Goal: Check status

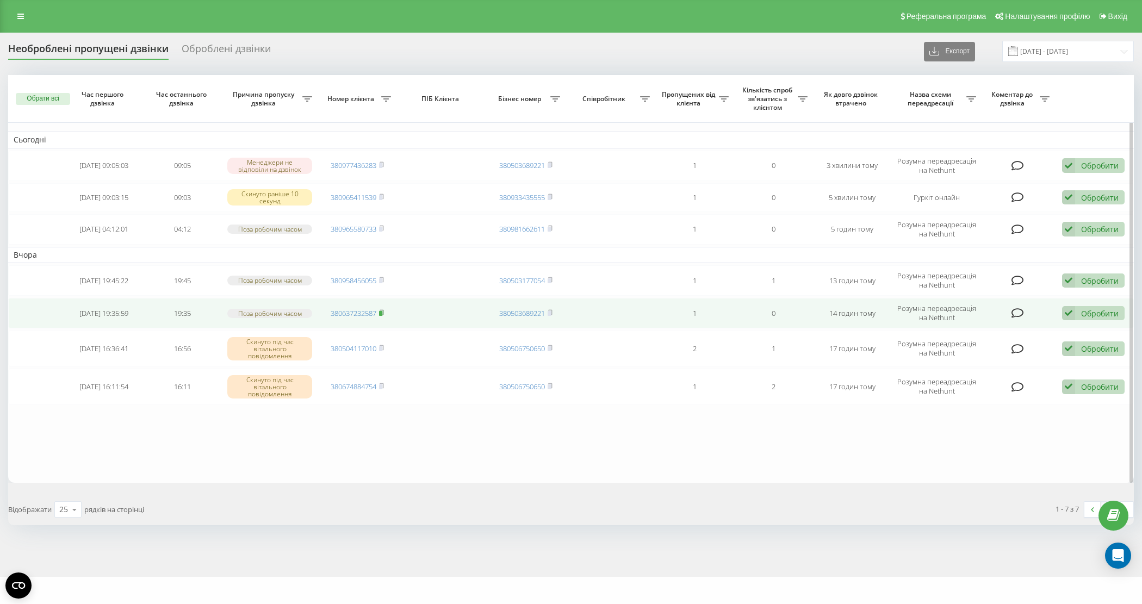
click at [382, 312] on rect at bounding box center [380, 313] width 3 height 5
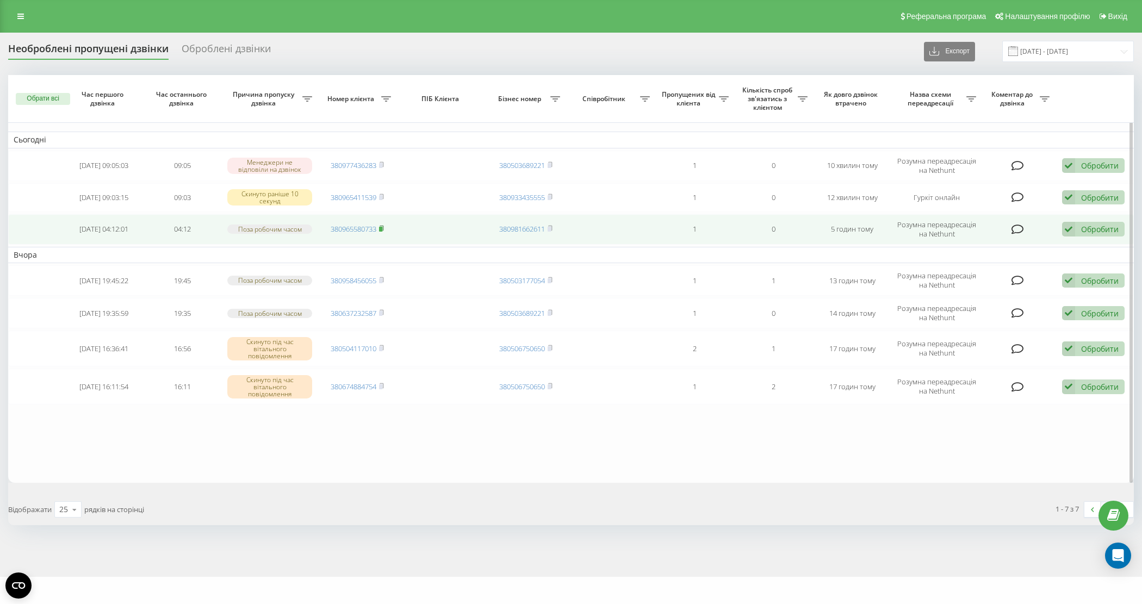
click at [380, 229] on icon at bounding box center [381, 228] width 5 height 7
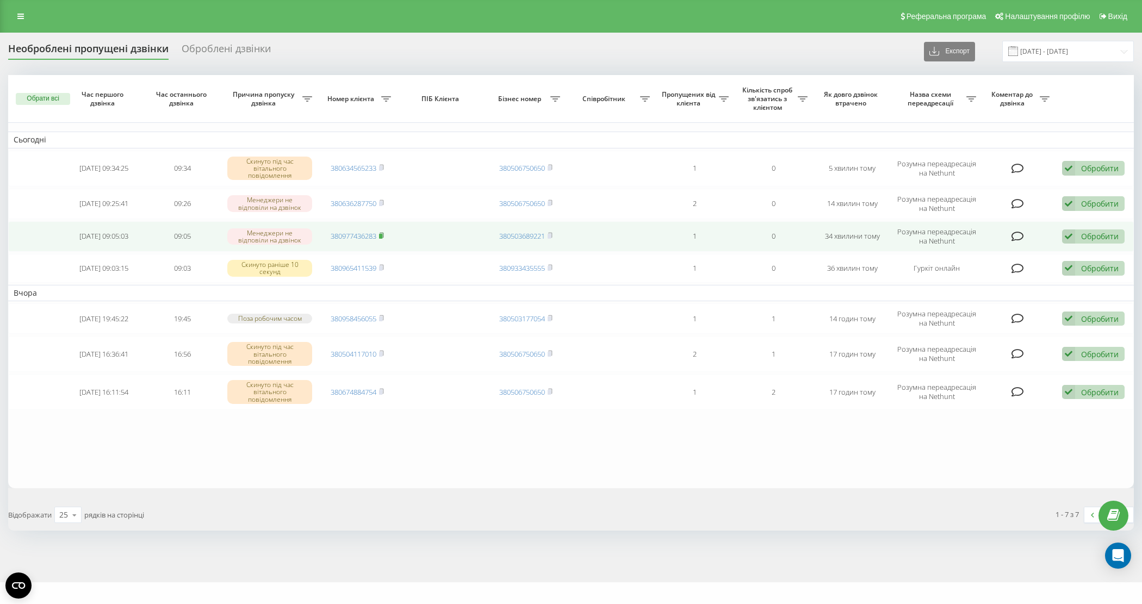
click at [381, 235] on rect at bounding box center [380, 236] width 3 height 5
click at [381, 237] on rect at bounding box center [380, 236] width 3 height 5
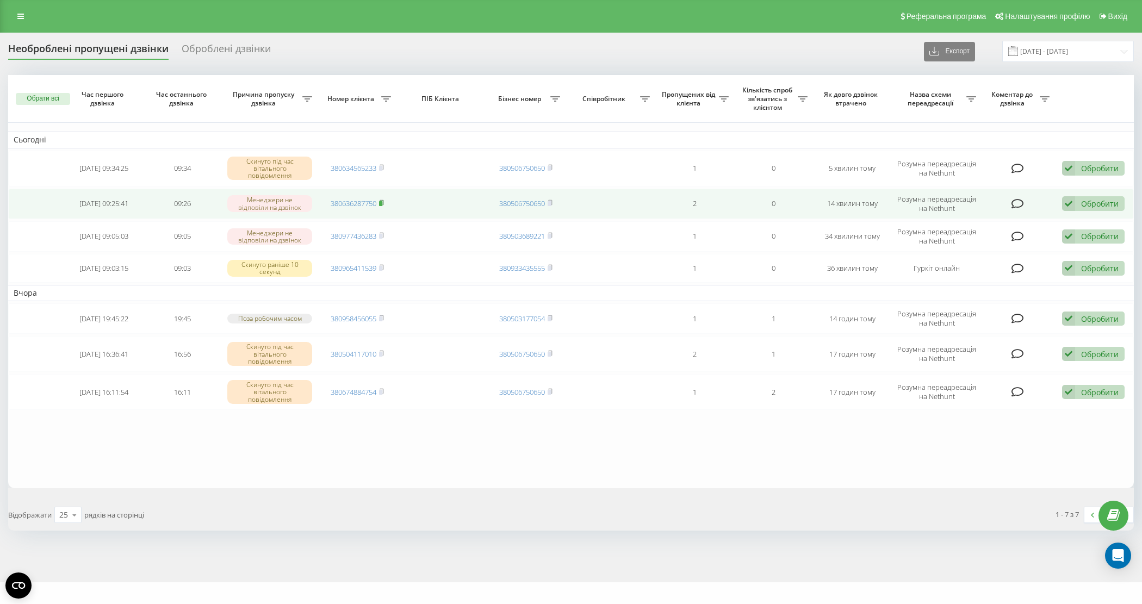
click at [382, 201] on icon at bounding box center [381, 203] width 5 height 7
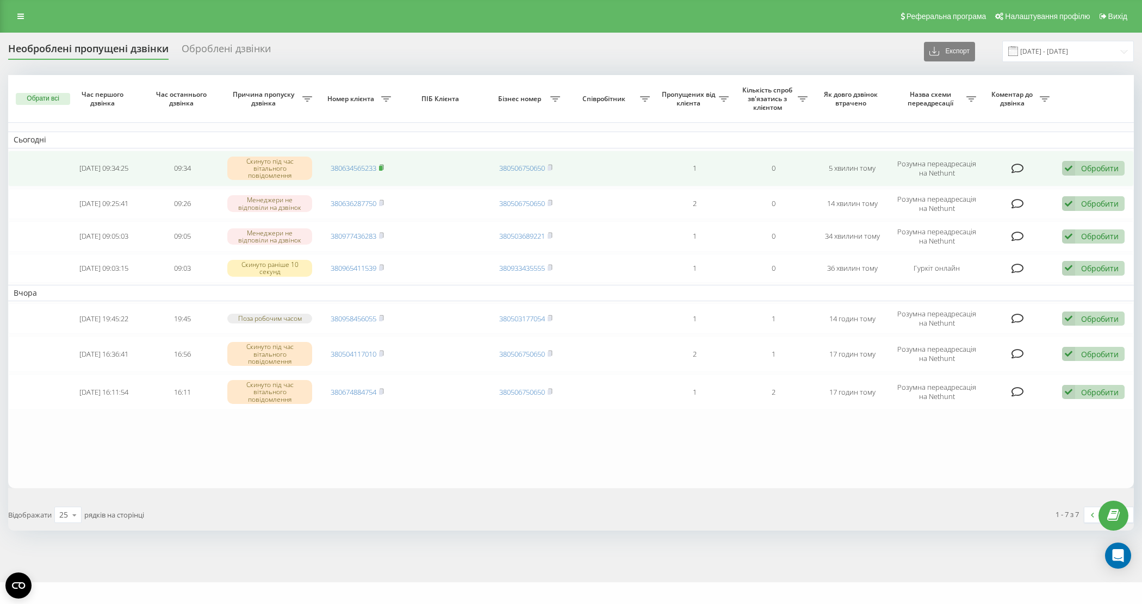
click at [384, 170] on span at bounding box center [381, 168] width 5 height 10
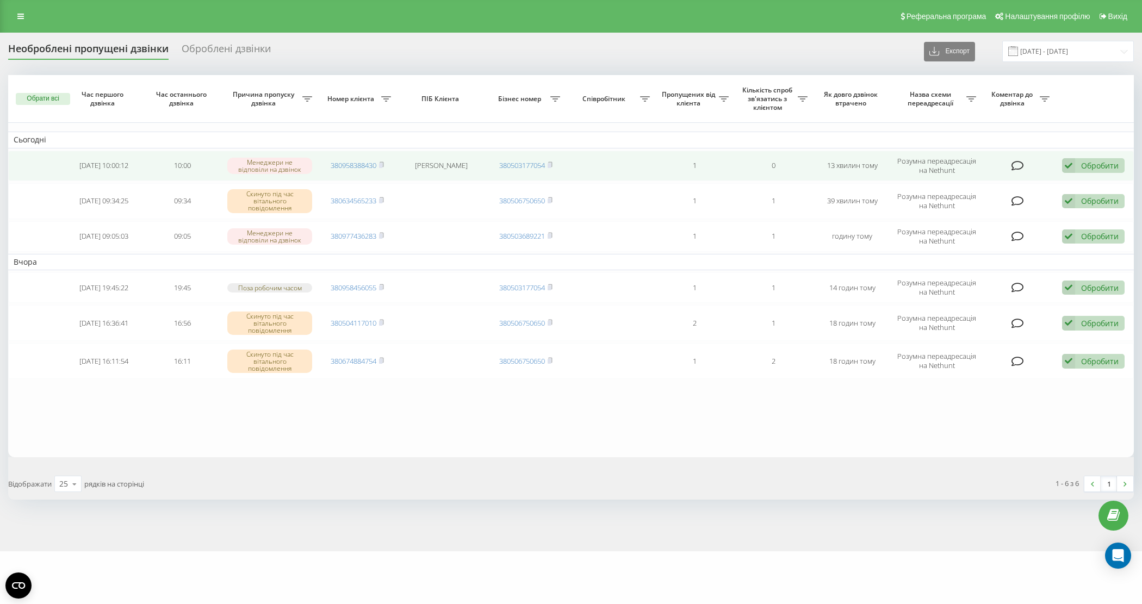
click at [379, 163] on span "380958388430" at bounding box center [357, 165] width 53 height 10
click at [382, 164] on rect at bounding box center [380, 165] width 3 height 5
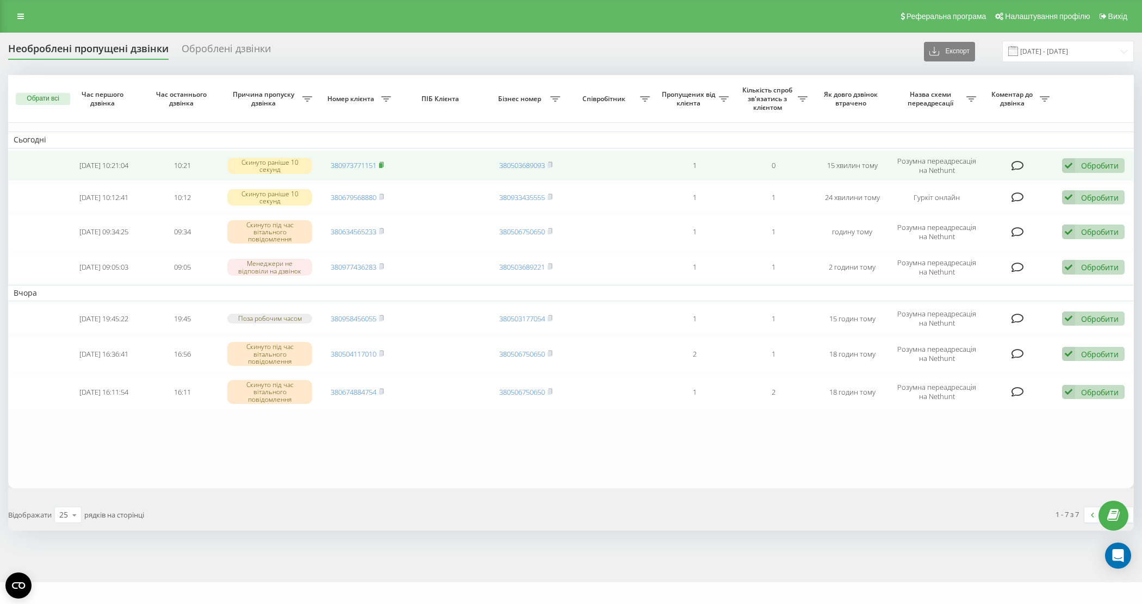
click at [384, 165] on icon at bounding box center [381, 165] width 5 height 7
